Goal: Navigation & Orientation: Find specific page/section

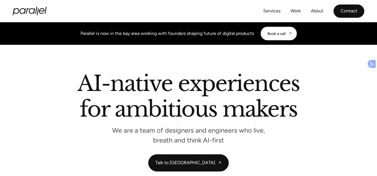
click at [353, 10] on link "Contact" at bounding box center [348, 11] width 31 height 13
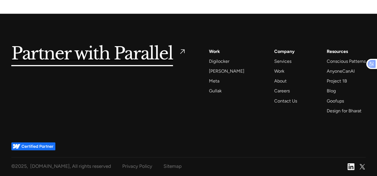
scroll to position [938, 0]
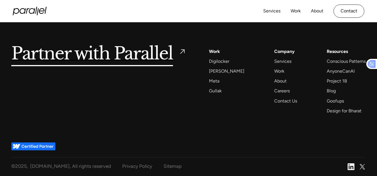
click at [362, 165] on img at bounding box center [362, 167] width 7 height 7
click at [139, 165] on div "Privacy Policy" at bounding box center [137, 166] width 30 height 9
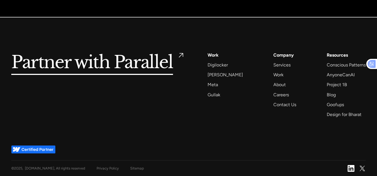
scroll to position [4598, 0]
click at [276, 88] on div "About" at bounding box center [279, 85] width 12 height 8
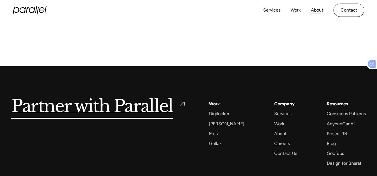
scroll to position [1386, 0]
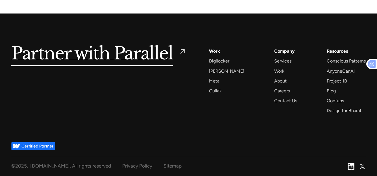
click at [351, 169] on img at bounding box center [350, 166] width 7 height 7
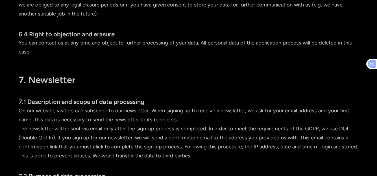
scroll to position [1471, 0]
